Goal: Check status: Check status

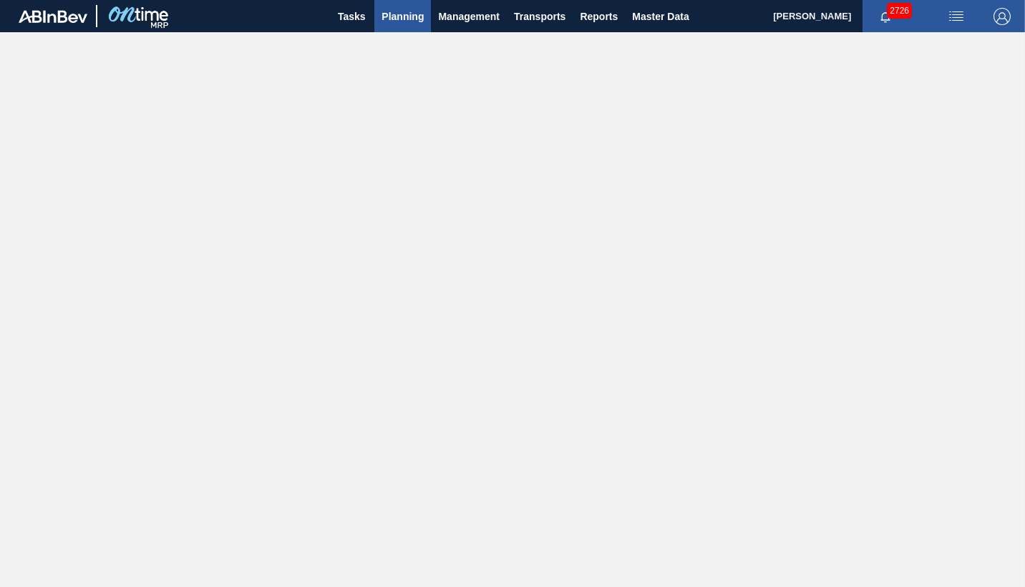
click at [404, 21] on span "Planning" at bounding box center [403, 16] width 42 height 17
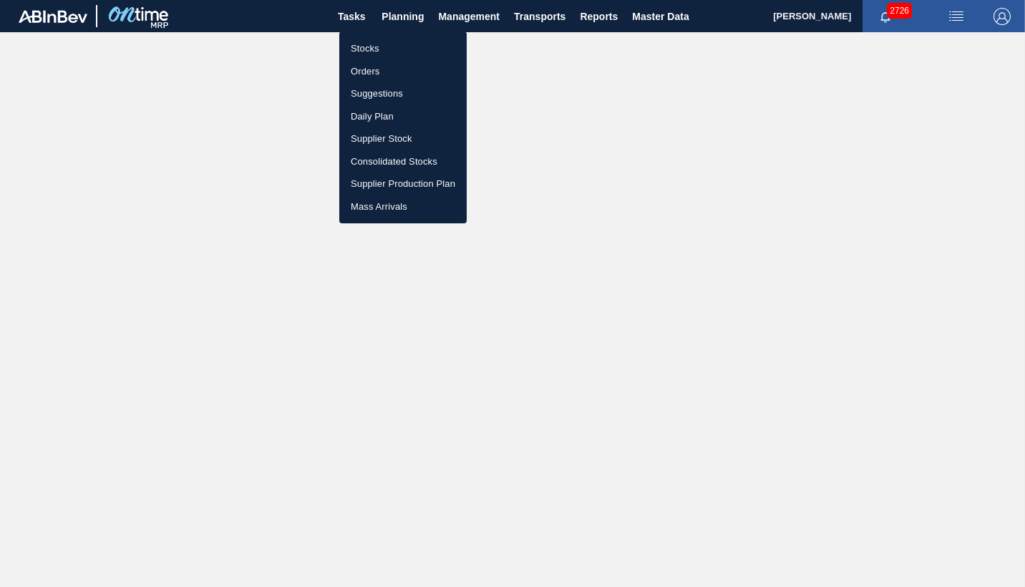
click at [368, 67] on li "Orders" at bounding box center [402, 71] width 127 height 23
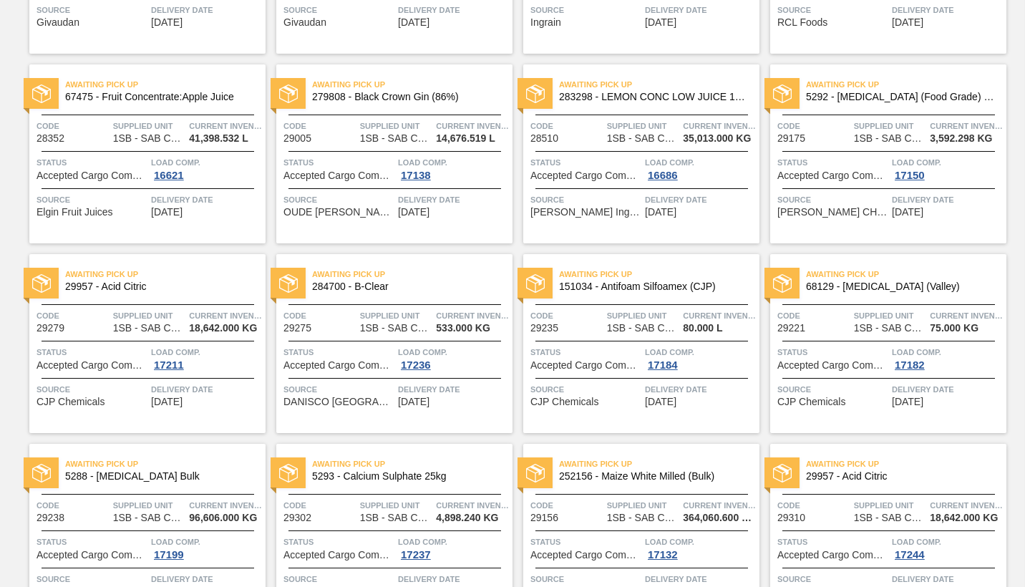
scroll to position [1002, 0]
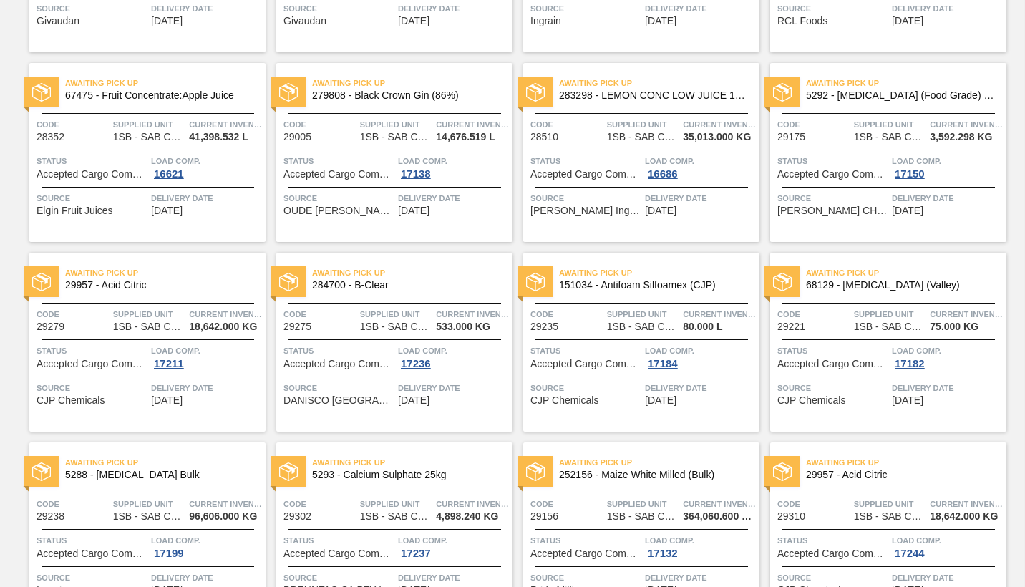
click at [217, 366] on div "Load Comp. 17211" at bounding box center [206, 357] width 111 height 26
click at [223, 385] on span "Delivery Date" at bounding box center [206, 388] width 111 height 14
click at [223, 385] on main "Tasks Planning Management Transports Reports Master Data [PERSON_NAME] 2726 Mar…" at bounding box center [512, 293] width 1025 height 587
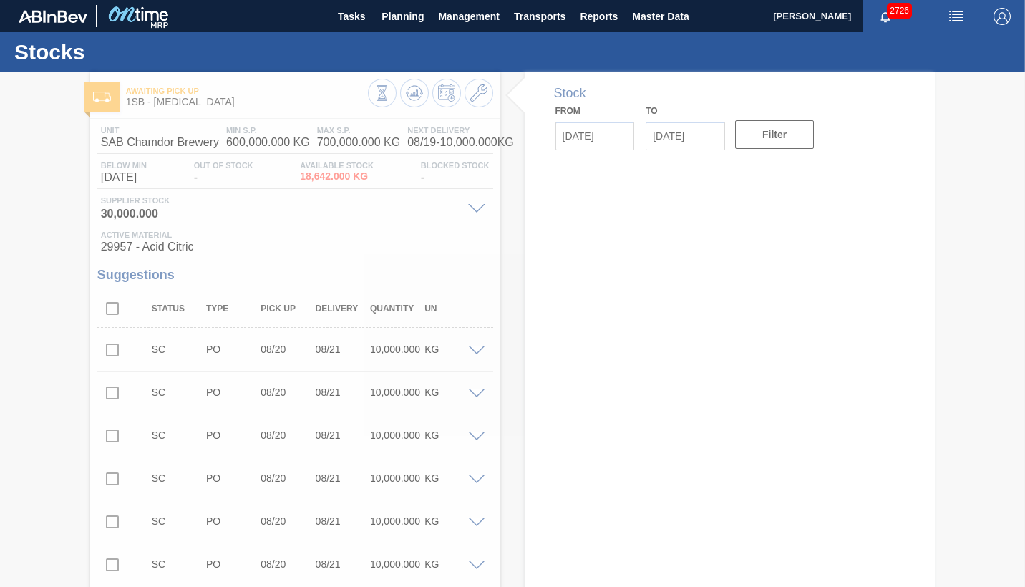
type input "[DATE]"
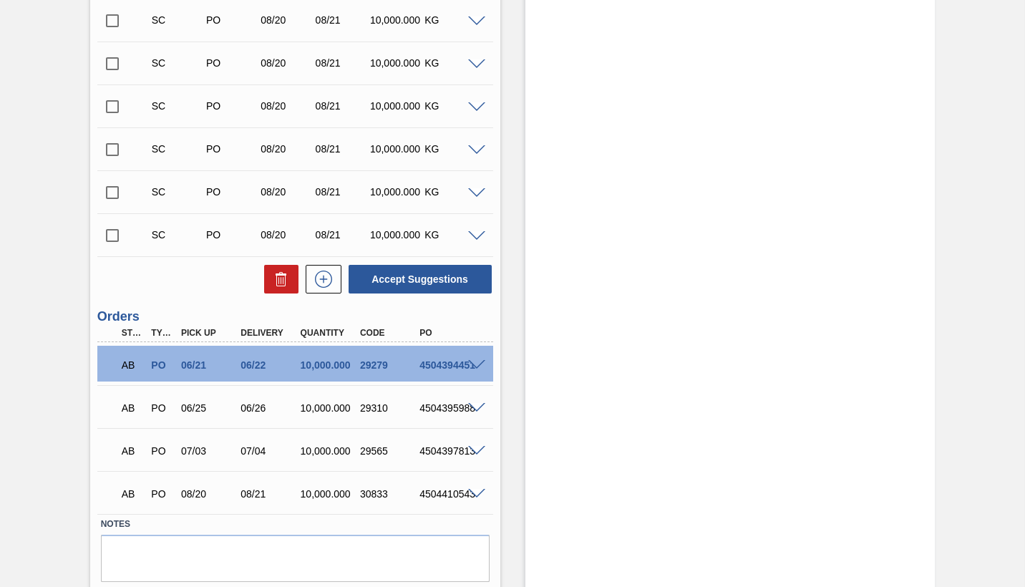
scroll to position [2908, 0]
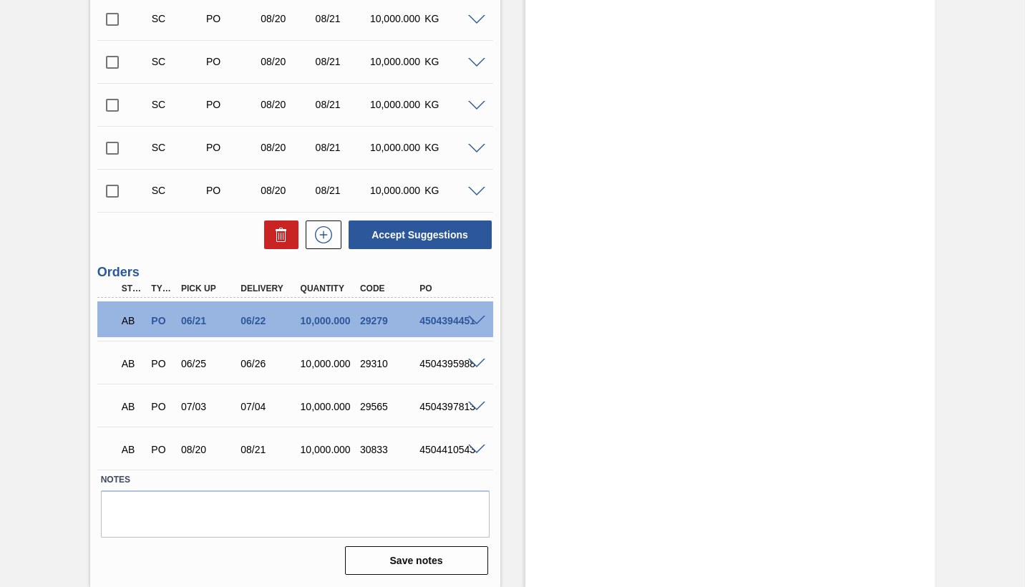
click at [472, 451] on span at bounding box center [476, 450] width 17 height 11
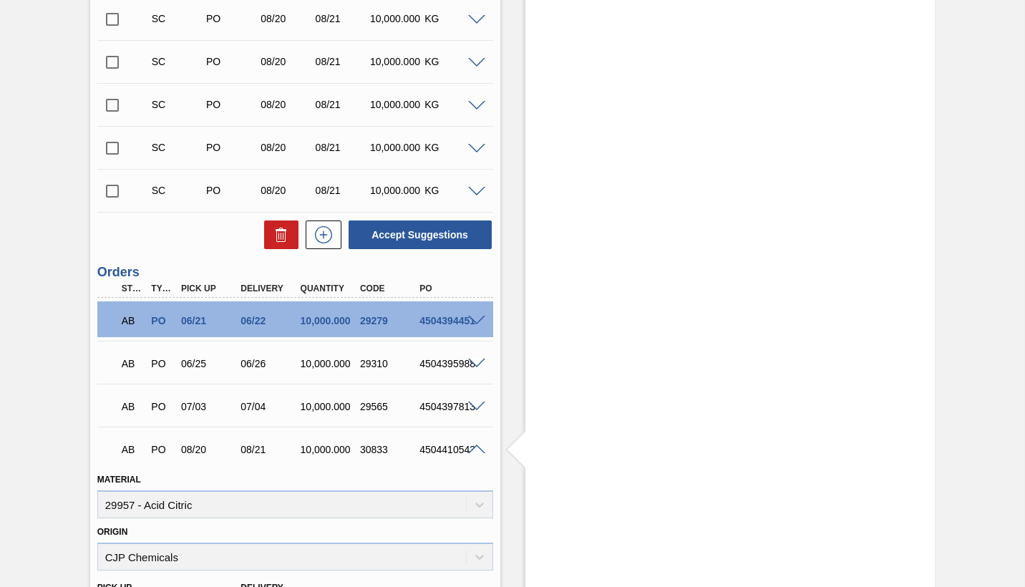
click at [468, 447] on span at bounding box center [476, 450] width 17 height 11
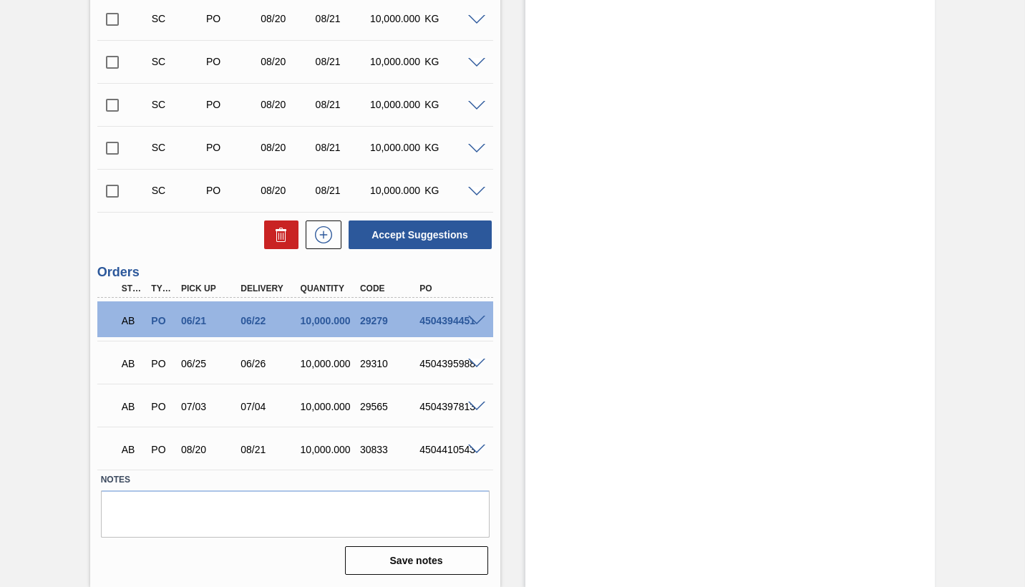
click at [472, 450] on span at bounding box center [476, 450] width 17 height 11
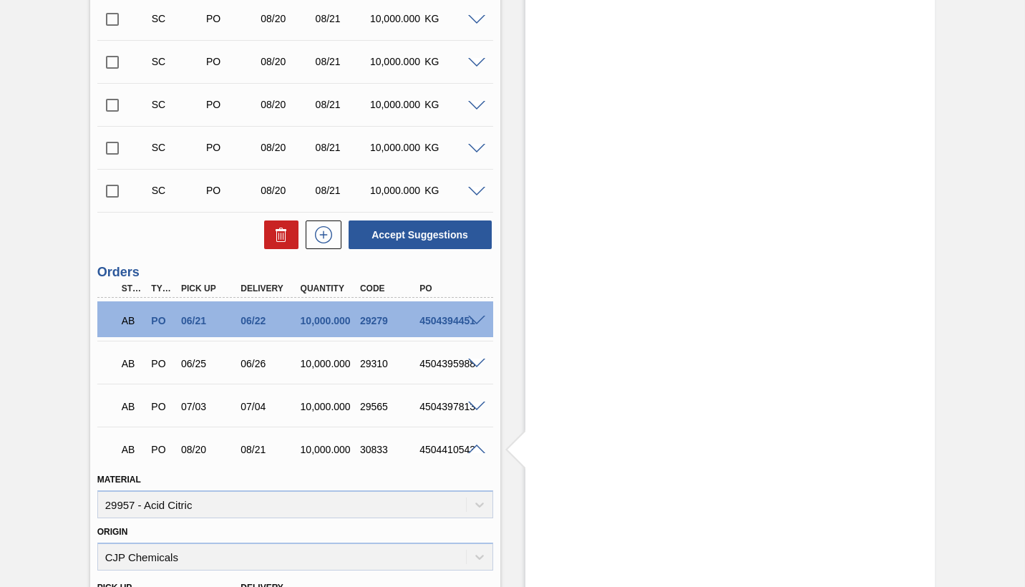
click at [480, 461] on div "AB PO 08/20 08/21 10,000.000 30833 4504410543" at bounding box center [295, 448] width 396 height 36
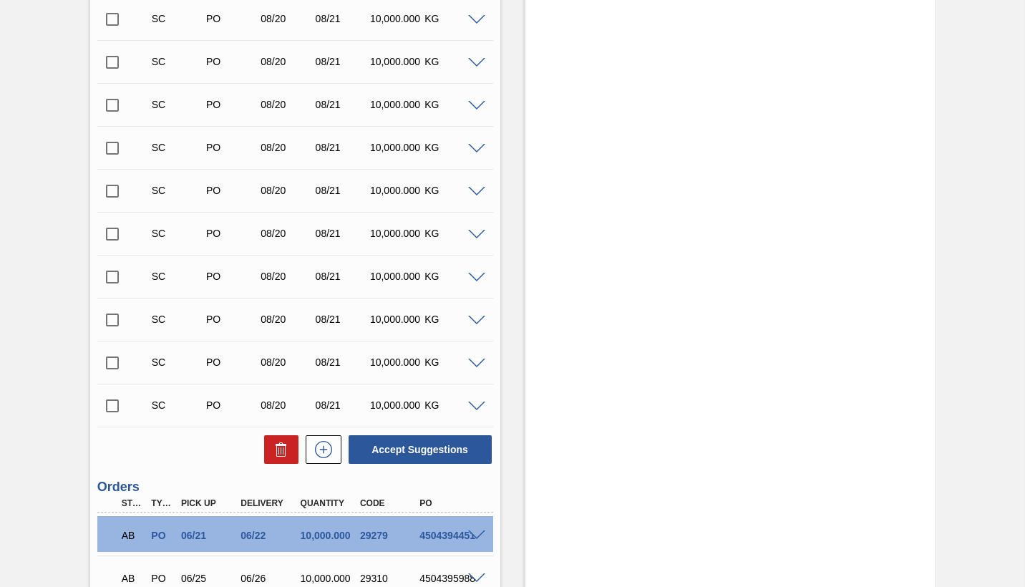
scroll to position [2979, 0]
